Goal: Navigation & Orientation: Find specific page/section

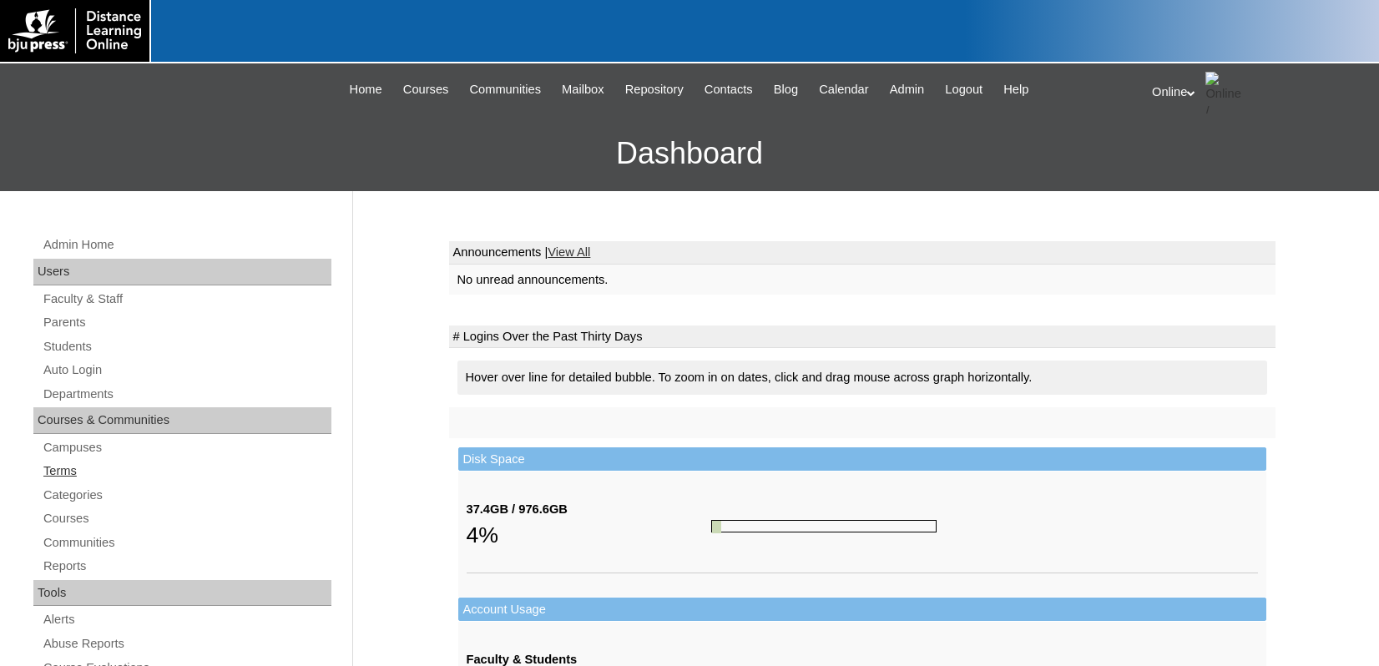
click at [78, 466] on link "Terms" at bounding box center [187, 471] width 290 height 21
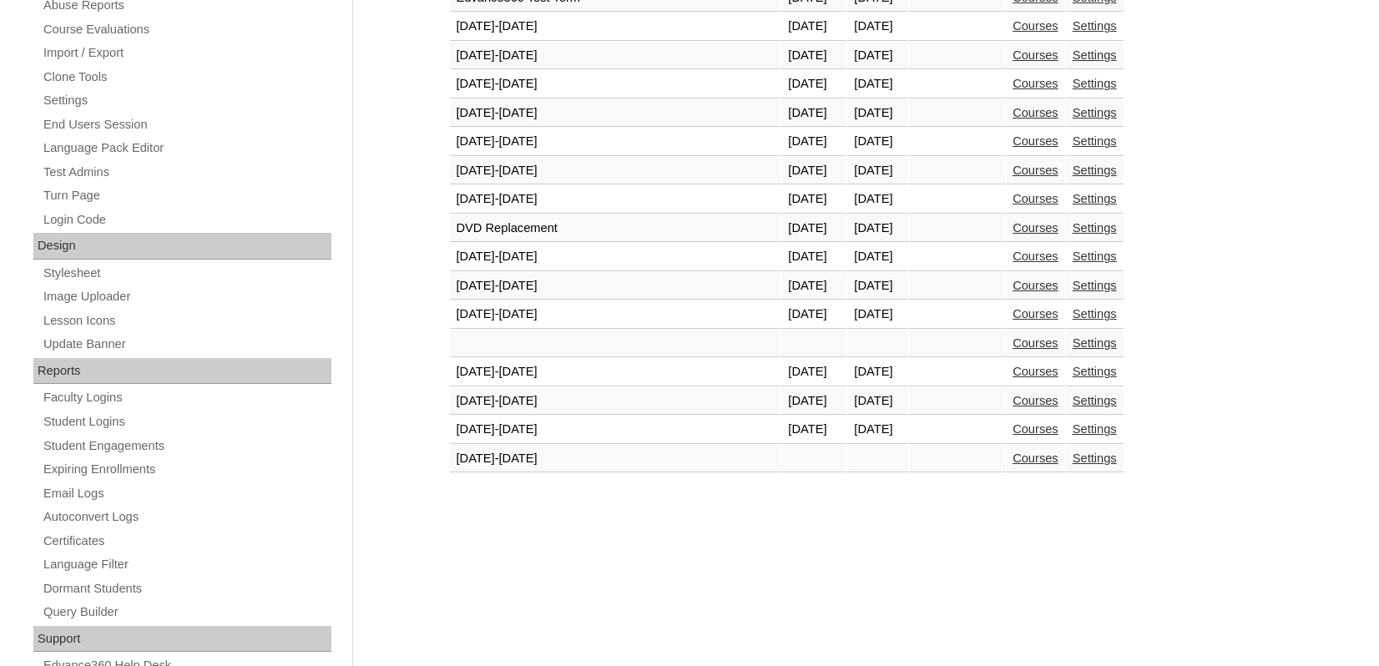
scroll to position [668, 0]
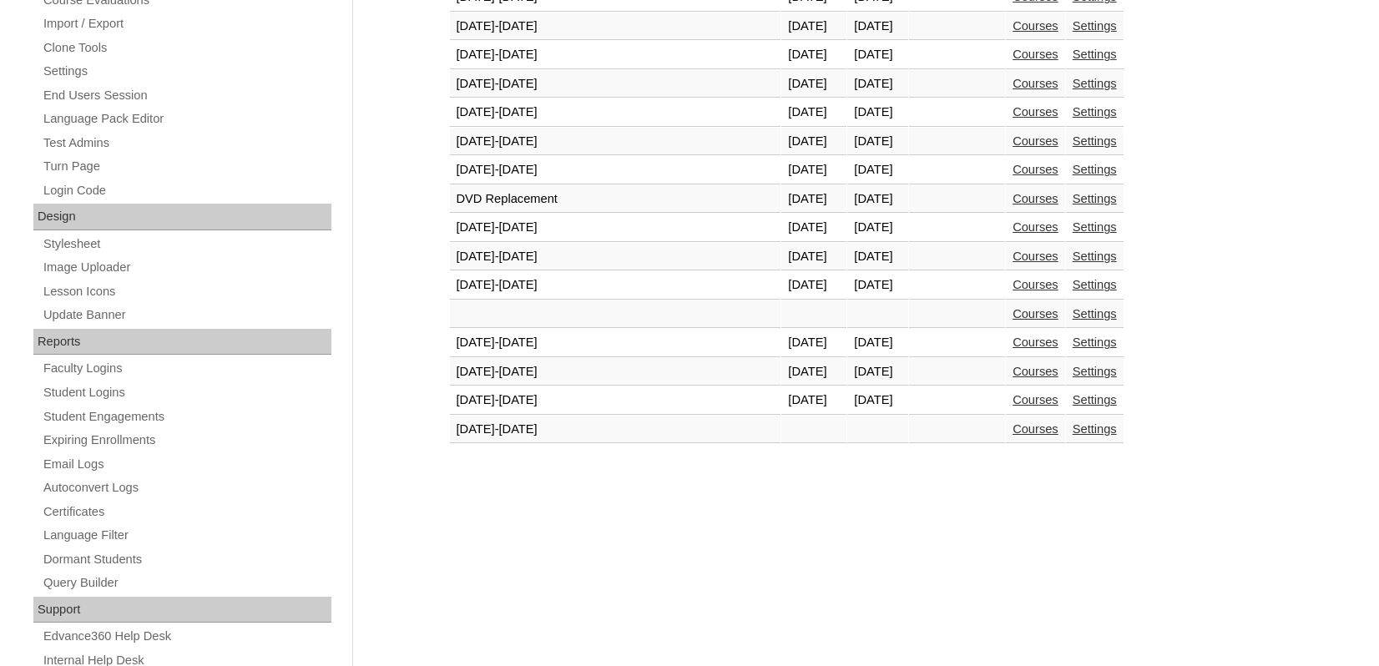
click at [1012, 400] on link "Courses" at bounding box center [1035, 399] width 46 height 13
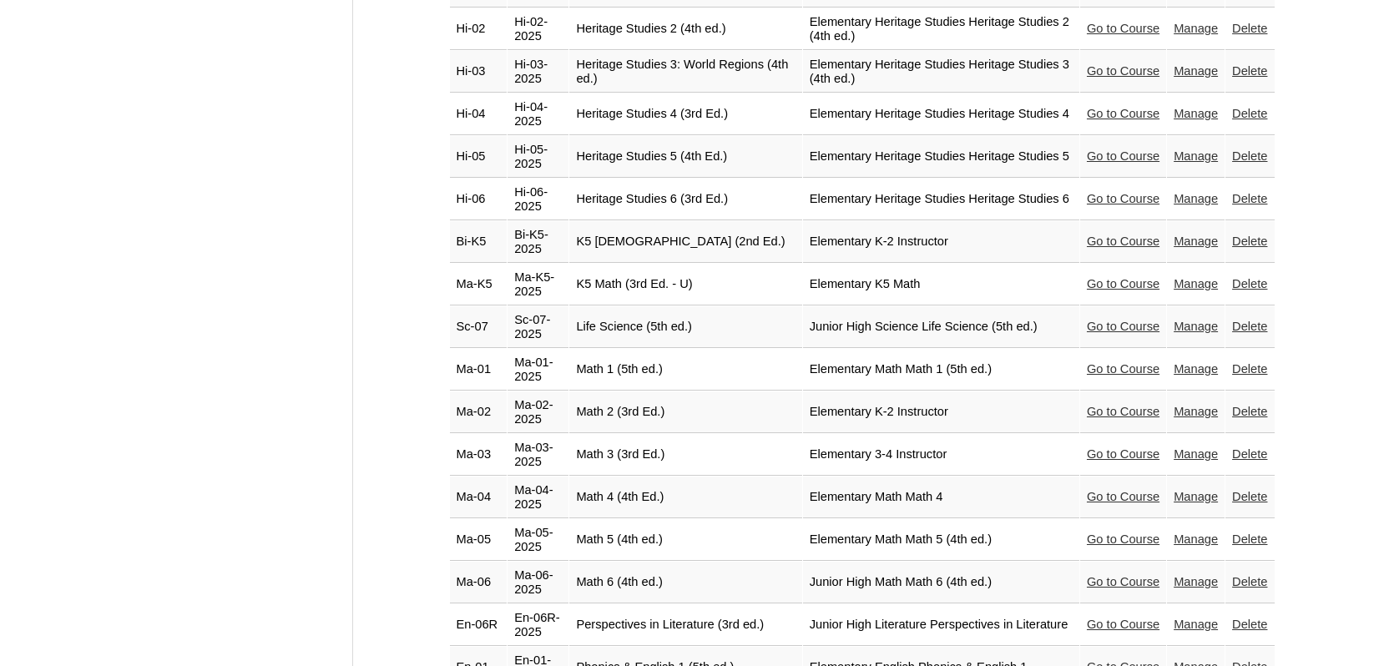
scroll to position [2611, 0]
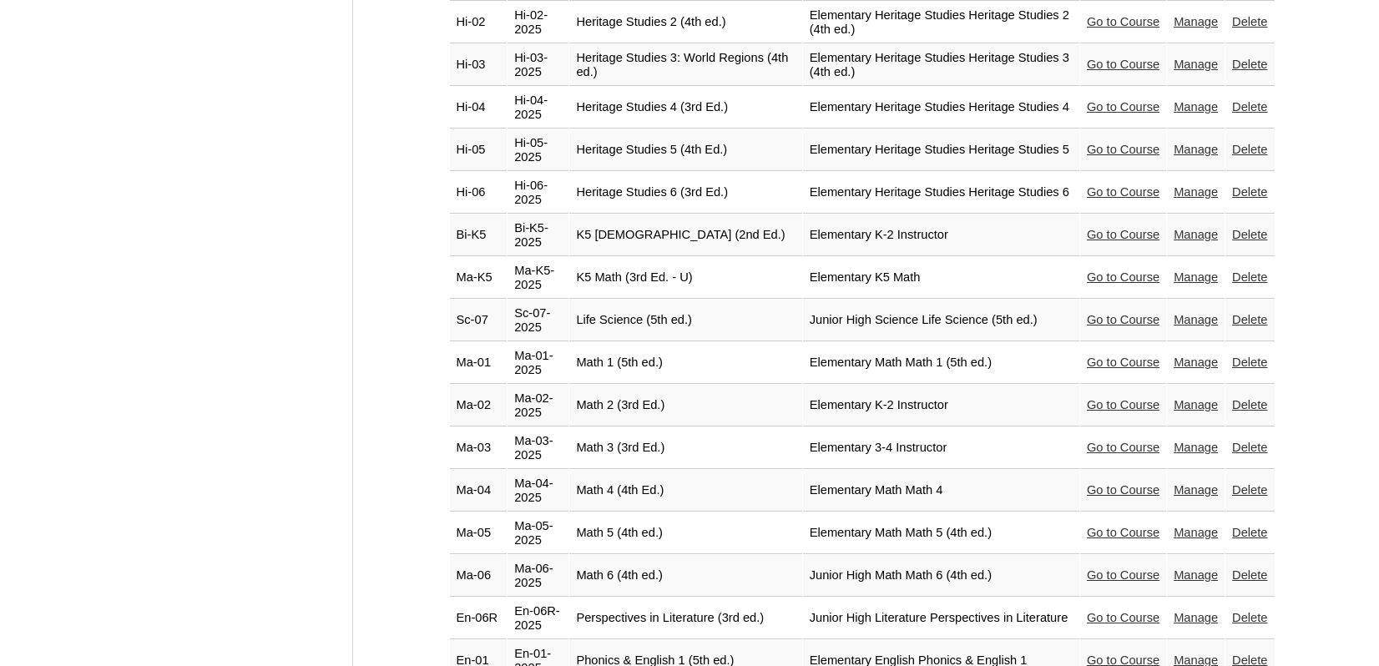
click at [1105, 526] on link "Go to Course" at bounding box center [1123, 532] width 73 height 13
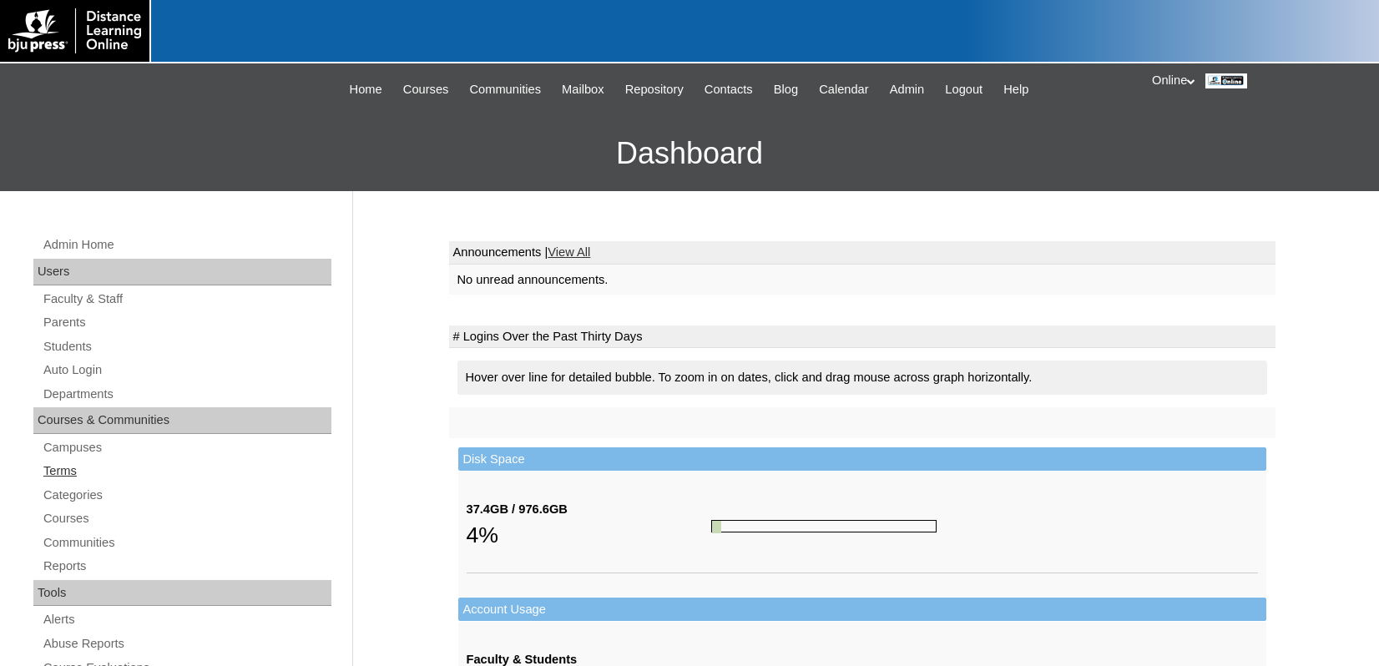
click at [73, 477] on link "Terms" at bounding box center [187, 471] width 290 height 21
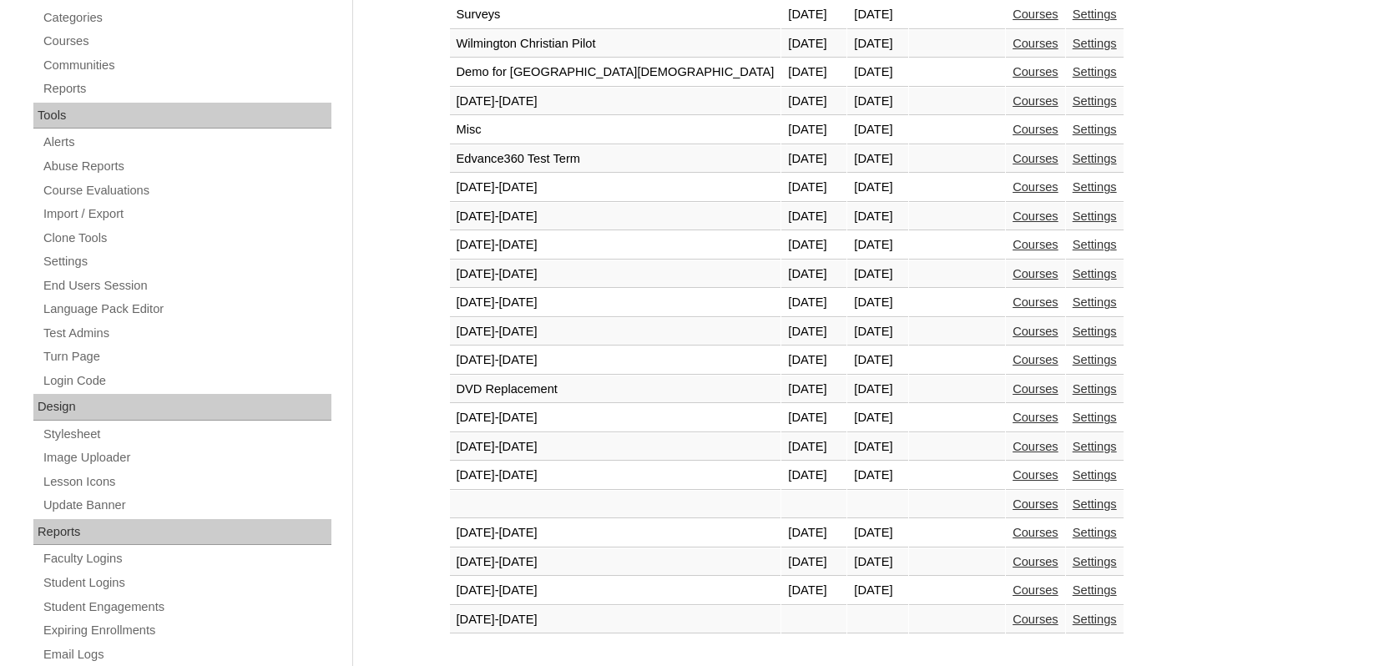
scroll to position [501, 0]
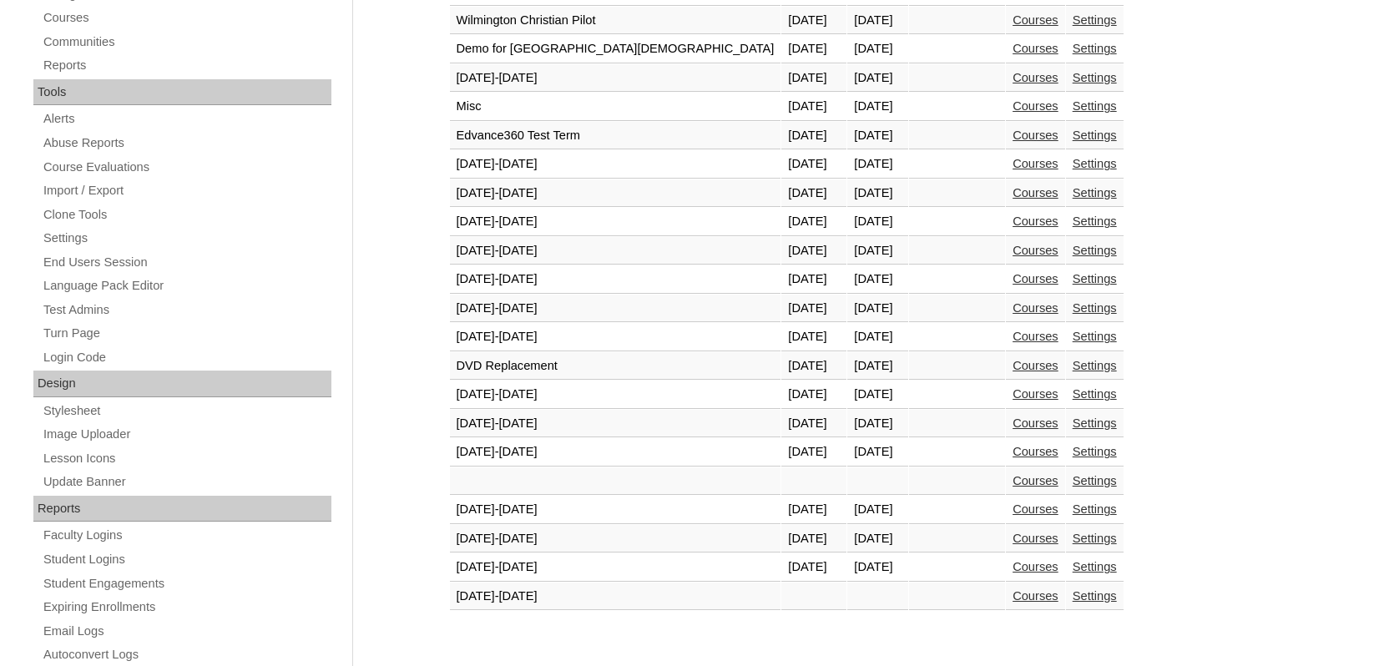
click at [1012, 568] on link "Courses" at bounding box center [1035, 566] width 46 height 13
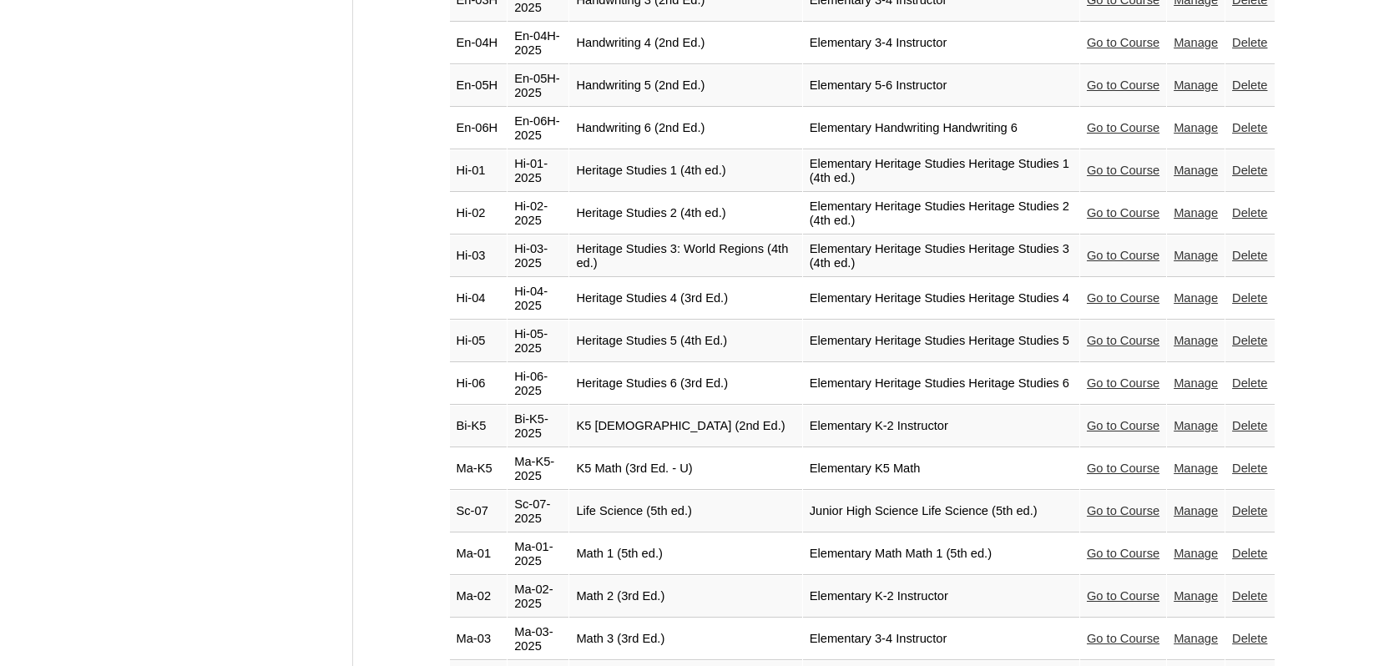
scroll to position [2420, 0]
click at [1119, 503] on link "Go to Course" at bounding box center [1123, 509] width 73 height 13
